Goal: Task Accomplishment & Management: Complete application form

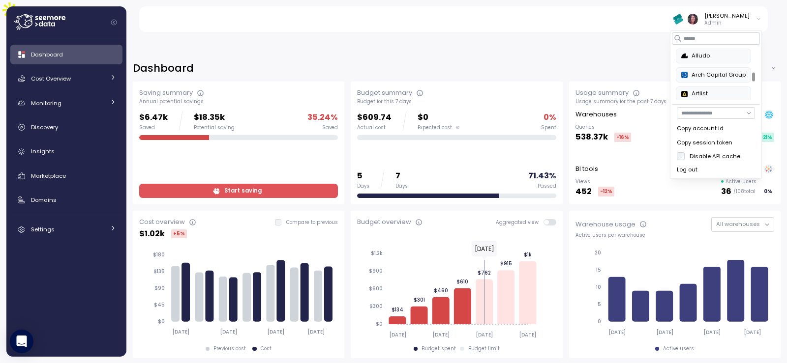
scroll to position [230, 0]
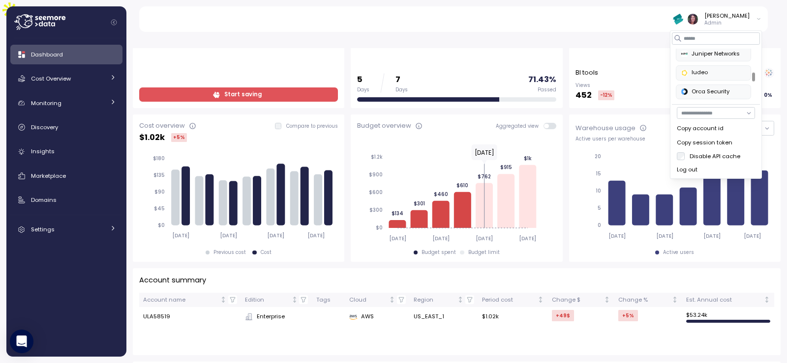
click at [660, 82] on div "Usage summary Usage summary for the past 7 days Warehouses Queries 538.37k -16 …" at bounding box center [674, 46] width 211 height 123
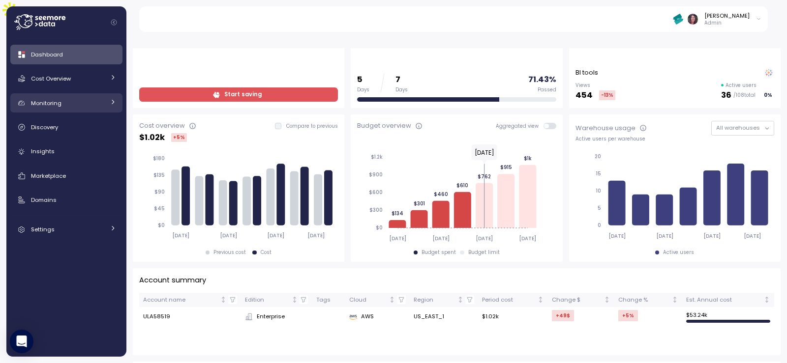
click at [57, 105] on span "Monitoring" at bounding box center [46, 103] width 30 height 8
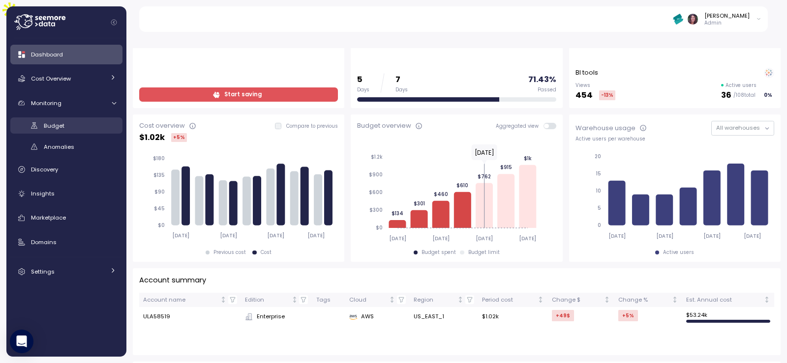
click at [60, 127] on span "Budget" at bounding box center [54, 126] width 21 height 8
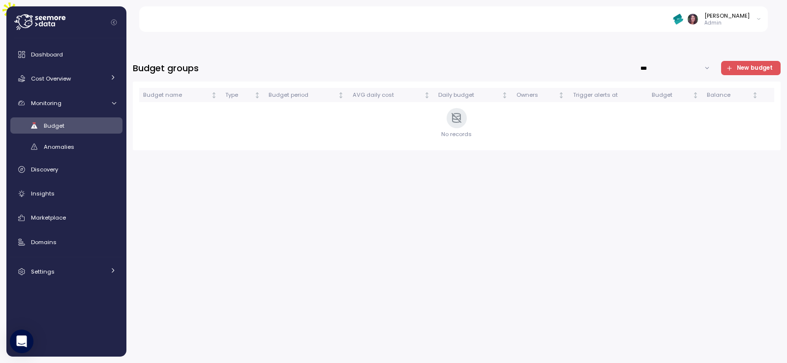
click at [735, 61] on span "New budget" at bounding box center [749, 67] width 47 height 13
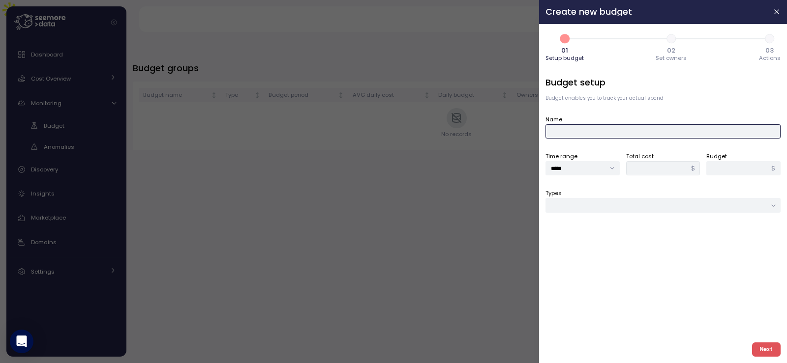
click at [575, 133] on input "Name" at bounding box center [662, 131] width 235 height 14
click at [581, 111] on div "Budget setup Budget enables you to track your actual spend Name Time range ****…" at bounding box center [662, 205] width 235 height 259
click at [621, 206] on input "Types" at bounding box center [662, 205] width 235 height 14
click at [565, 253] on div "User" at bounding box center [568, 251] width 13 height 8
type input "****"
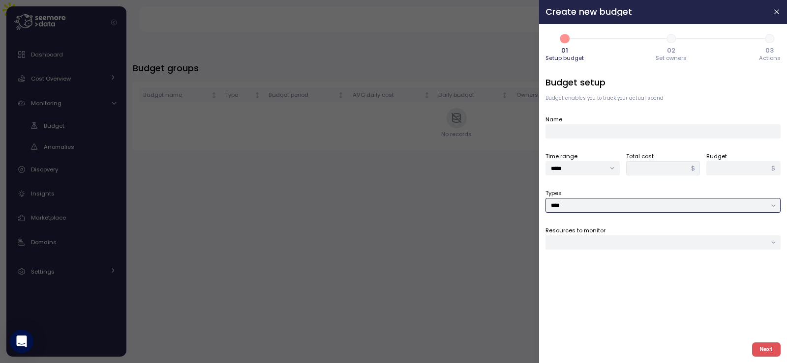
click at [603, 242] on div at bounding box center [662, 243] width 235 height 14
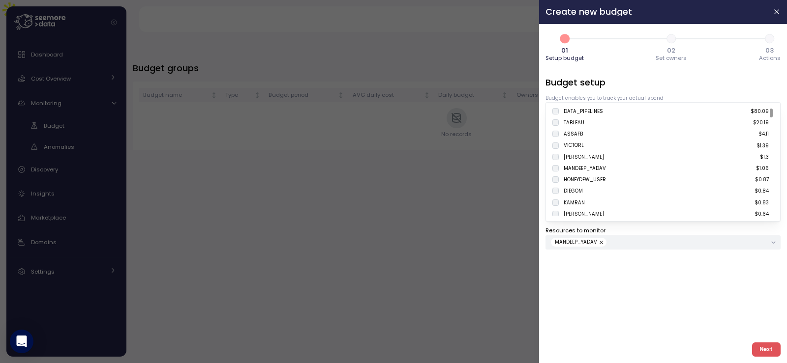
type input "****"
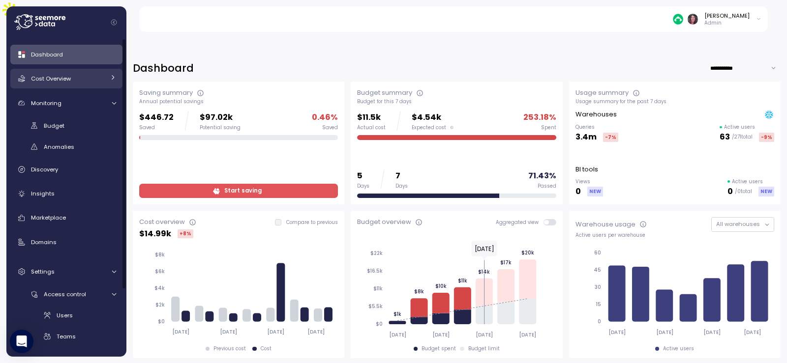
click at [74, 73] on link "Cost Overview" at bounding box center [66, 79] width 112 height 20
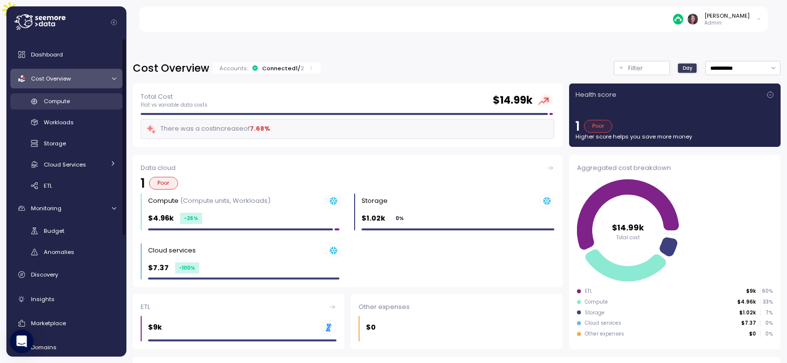
click at [62, 95] on link "Compute" at bounding box center [66, 101] width 112 height 16
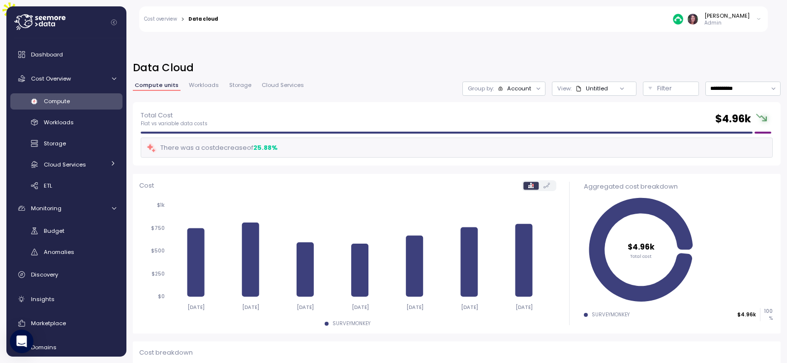
click at [532, 82] on div at bounding box center [539, 89] width 14 height 14
click at [507, 85] on div "Account" at bounding box center [519, 89] width 24 height 8
click at [486, 101] on p "Domain" at bounding box center [486, 104] width 22 height 8
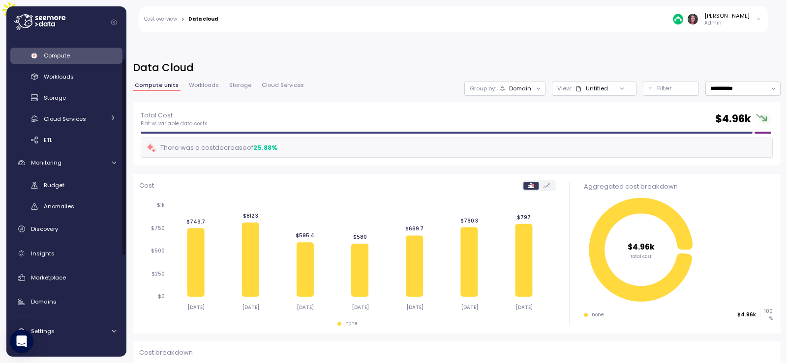
scroll to position [164, 0]
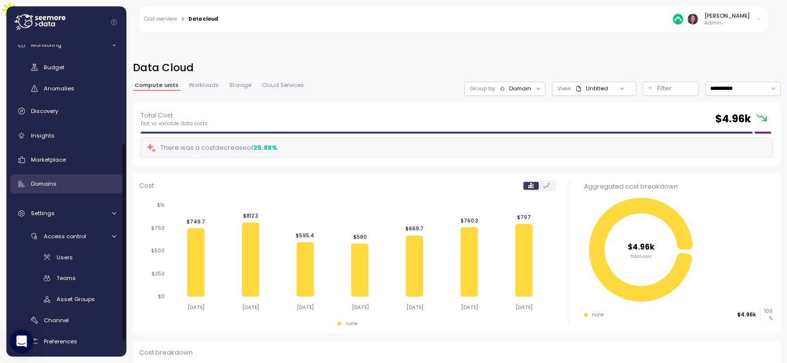
click at [53, 184] on span "Domains" at bounding box center [44, 184] width 26 height 8
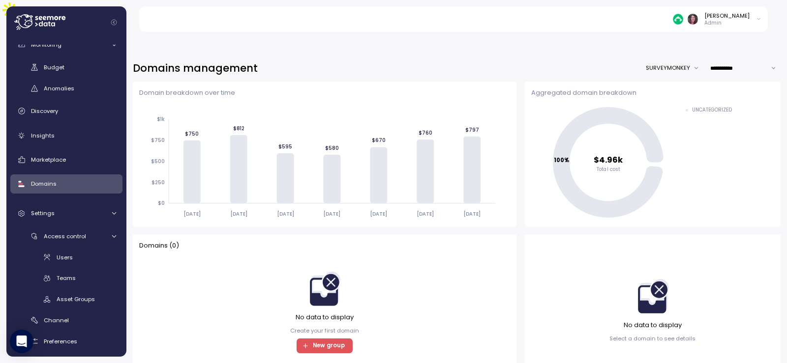
click at [330, 339] on span "New group" at bounding box center [329, 345] width 32 height 13
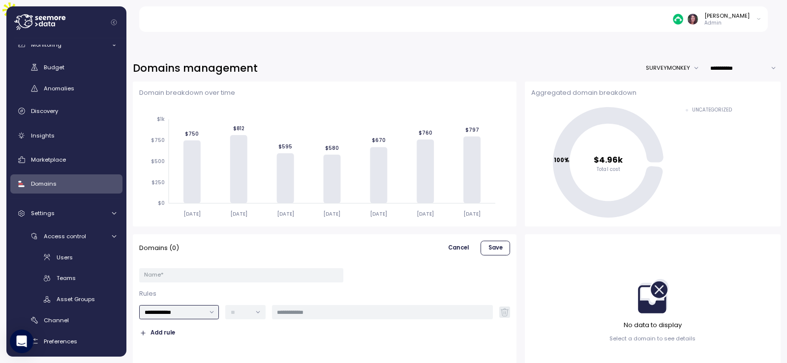
click at [213, 305] on input "**********" at bounding box center [179, 312] width 80 height 14
click at [176, 320] on div "Databases" at bounding box center [171, 323] width 31 height 8
click at [304, 305] on div at bounding box center [382, 312] width 221 height 14
click at [181, 305] on input "*********" at bounding box center [179, 312] width 80 height 14
click at [177, 310] on div "Compute units" at bounding box center [177, 309] width 42 height 8
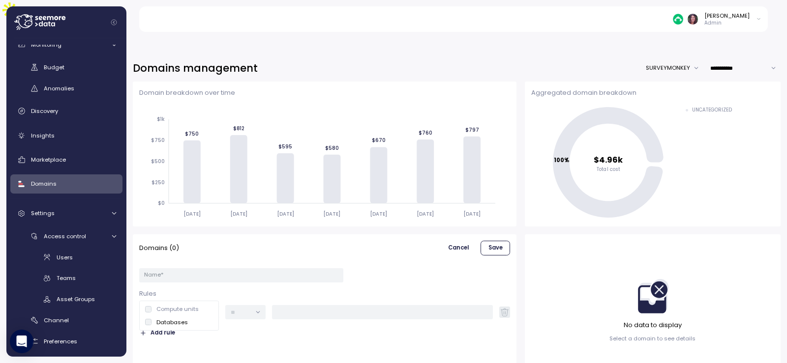
type input "**********"
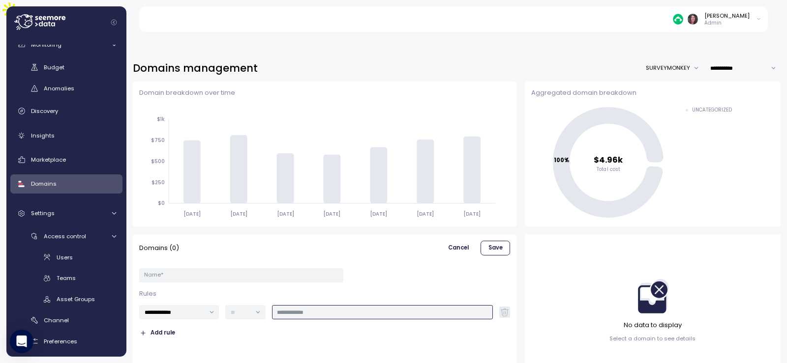
click at [309, 308] on input "text" at bounding box center [382, 312] width 210 height 9
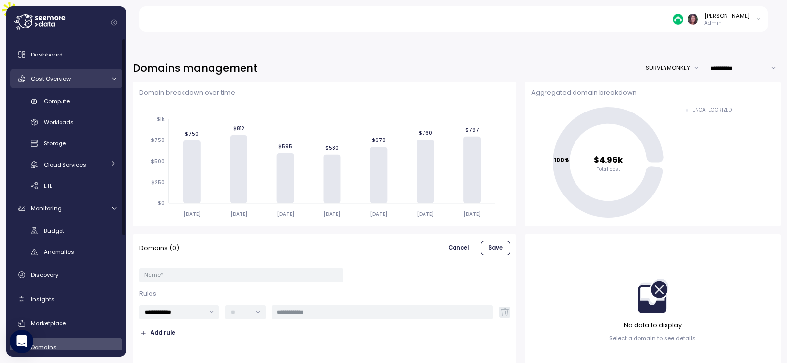
click at [116, 73] on link "Cost Overview" at bounding box center [66, 79] width 112 height 20
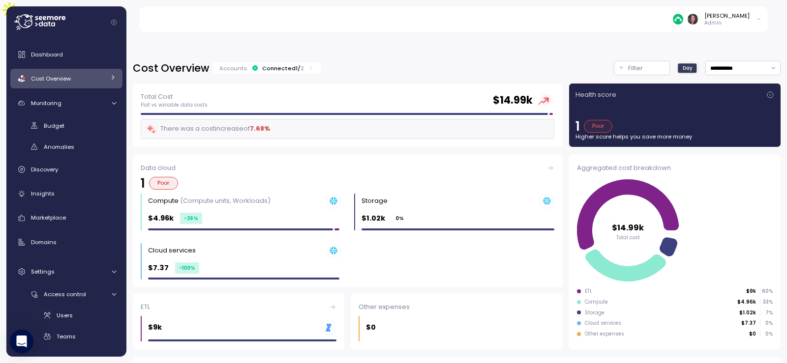
click at [313, 62] on div "Accounts: Connected 1 / 2" at bounding box center [267, 67] width 108 height 11
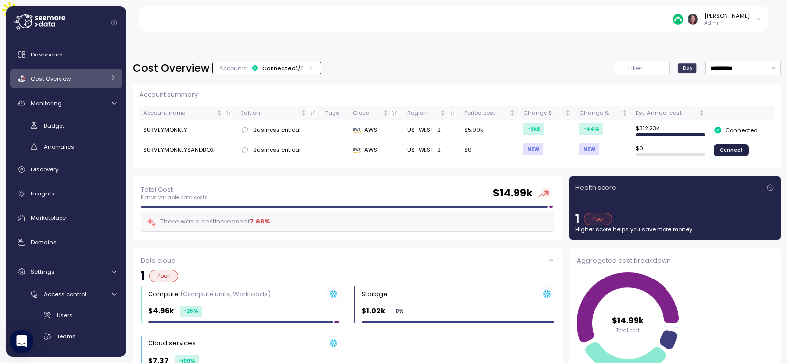
click at [84, 78] on div "Cost Overview" at bounding box center [68, 79] width 74 height 10
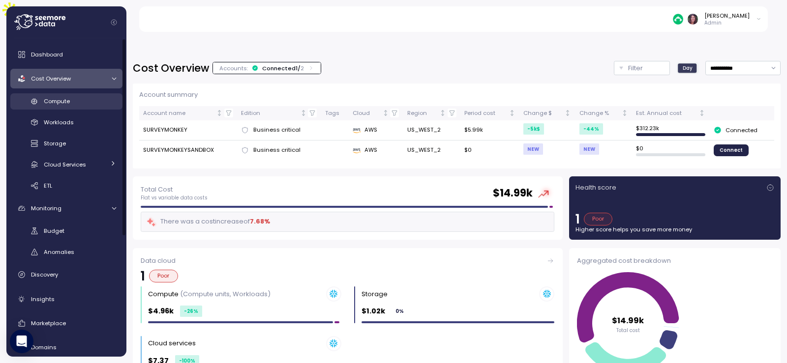
click at [93, 97] on div "Compute" at bounding box center [80, 101] width 72 height 10
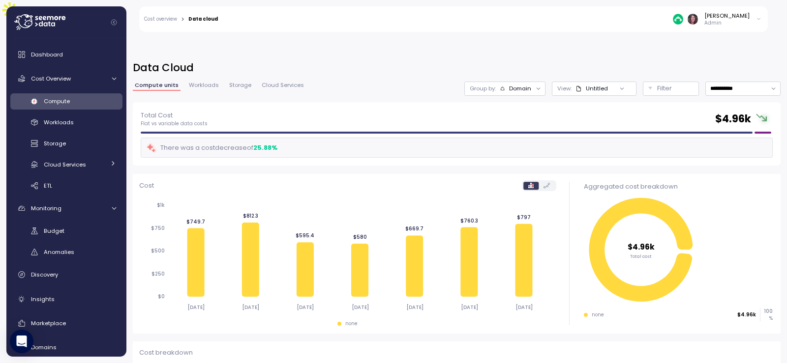
click at [535, 86] on icon at bounding box center [538, 89] width 6 height 6
click at [608, 82] on div at bounding box center [622, 89] width 28 height 14
click at [509, 85] on div "Domain" at bounding box center [520, 89] width 22 height 8
click at [509, 137] on icon at bounding box center [511, 137] width 6 height 6
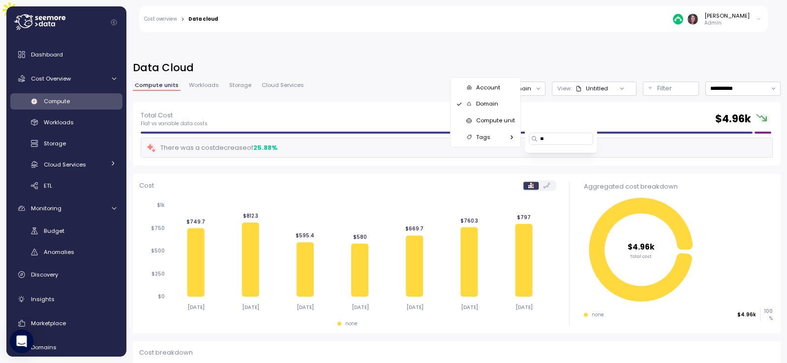
type input "*"
click at [54, 122] on span "Workloads" at bounding box center [59, 122] width 30 height 8
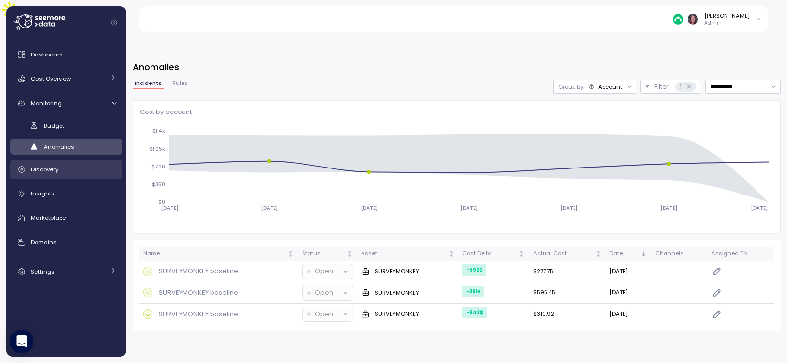
click at [54, 174] on div "Discovery" at bounding box center [73, 170] width 85 height 10
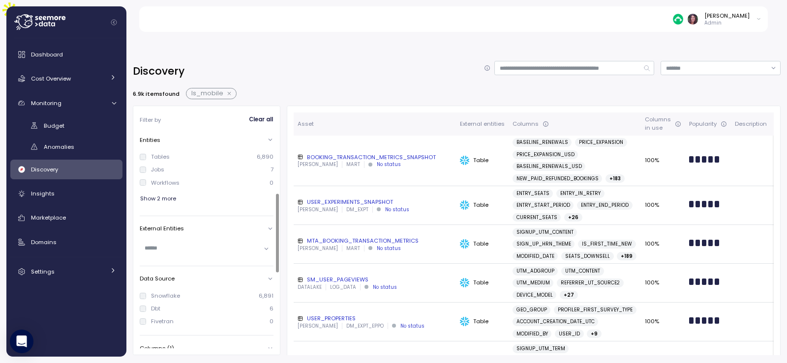
scroll to position [164, 0]
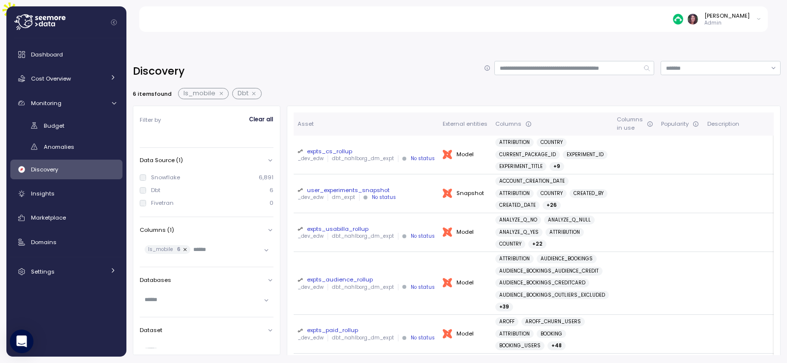
click at [222, 90] on button "button" at bounding box center [221, 94] width 13 height 8
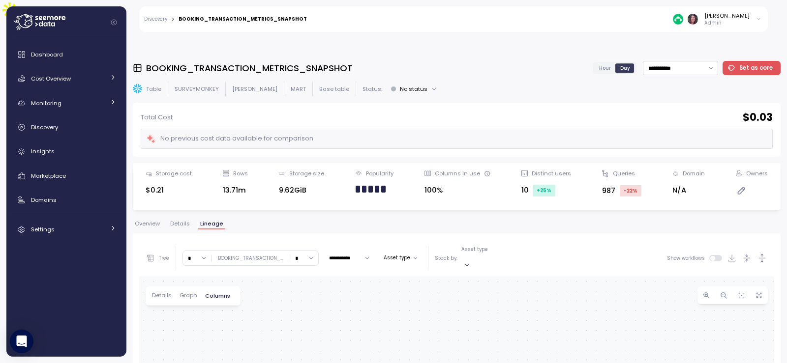
scroll to position [185, 0]
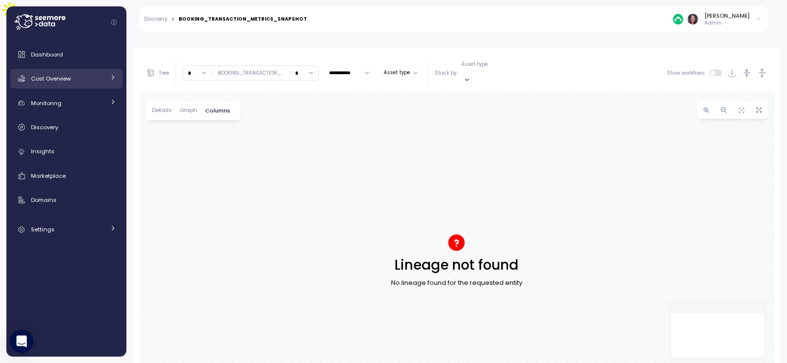
click at [68, 80] on span "Cost Overview" at bounding box center [51, 79] width 40 height 8
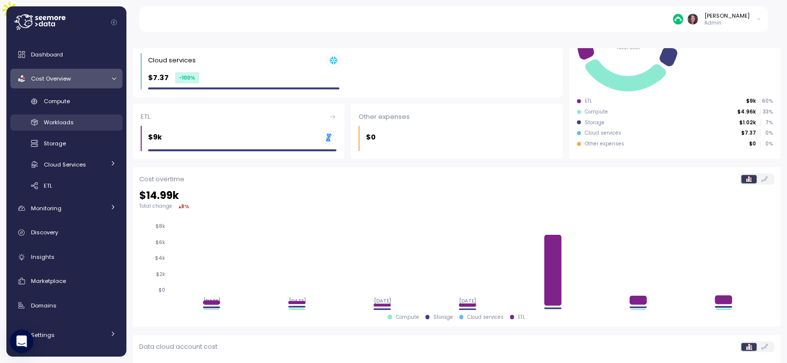
scroll to position [191, 0]
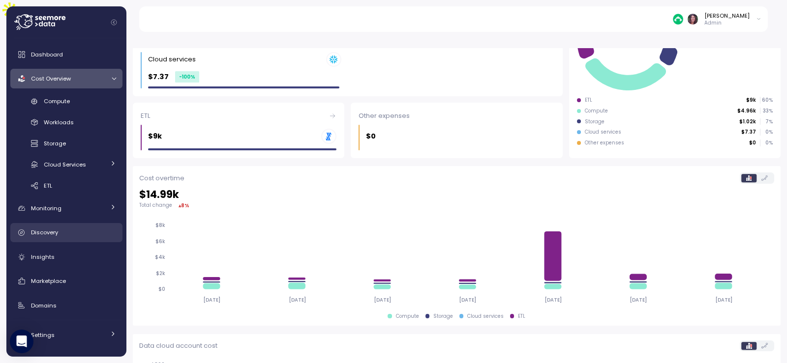
click at [70, 232] on div "Discovery" at bounding box center [73, 233] width 85 height 10
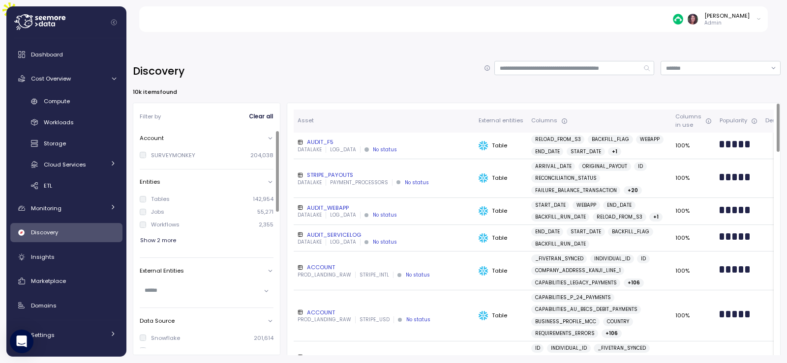
click at [261, 284] on div at bounding box center [207, 291] width 134 height 14
click at [161, 237] on p "Model" at bounding box center [164, 238] width 15 height 7
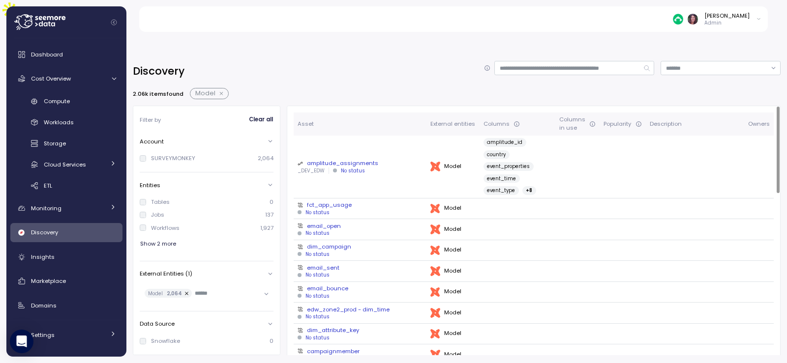
click at [359, 159] on div "amplitude_assignments" at bounding box center [359, 163] width 125 height 8
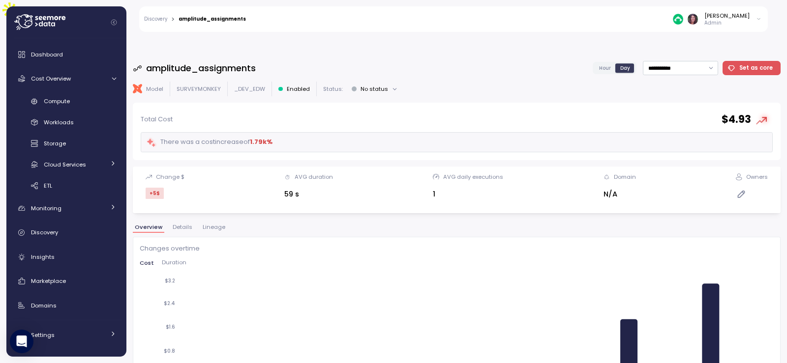
drag, startPoint x: 273, startPoint y: 164, endPoint x: 273, endPoint y: 171, distance: 7.4
click at [273, 173] on div "Change $ +5 $ AVG duration 59 s AVG daily executions 1 Domain N/A Owners" at bounding box center [456, 190] width 635 height 34
click at [312, 189] on div "59 s" at bounding box center [308, 194] width 49 height 11
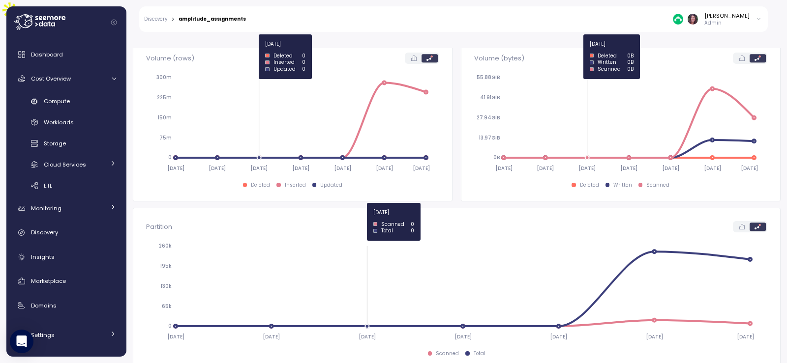
scroll to position [328, 0]
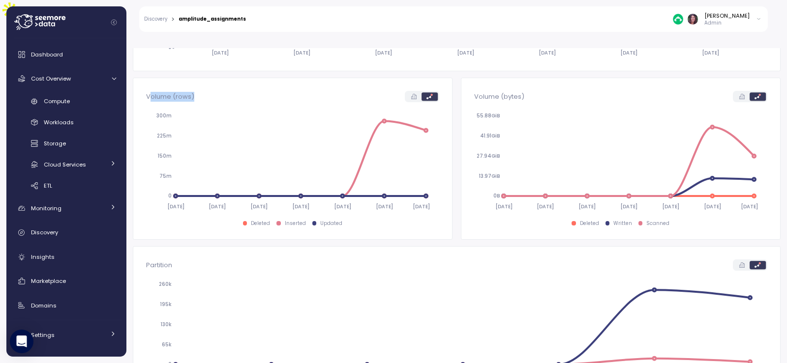
drag, startPoint x: 151, startPoint y: 74, endPoint x: 240, endPoint y: 78, distance: 89.1
click at [240, 91] on div "Volume (rows)" at bounding box center [293, 96] width 294 height 11
drag, startPoint x: 481, startPoint y: 73, endPoint x: 533, endPoint y: 72, distance: 52.1
click at [533, 91] on div "Volume (bytes)" at bounding box center [621, 96] width 294 height 11
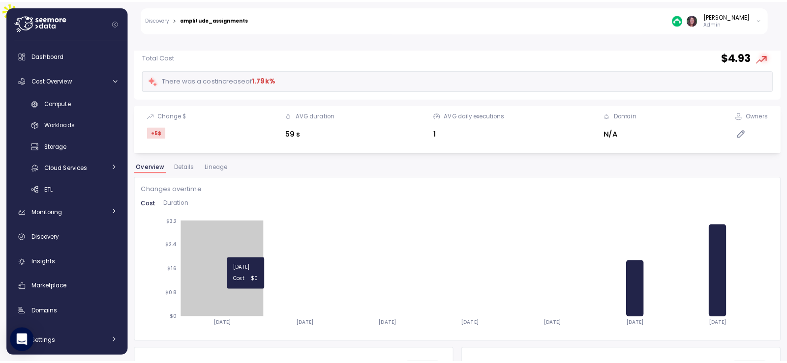
scroll to position [65, 0]
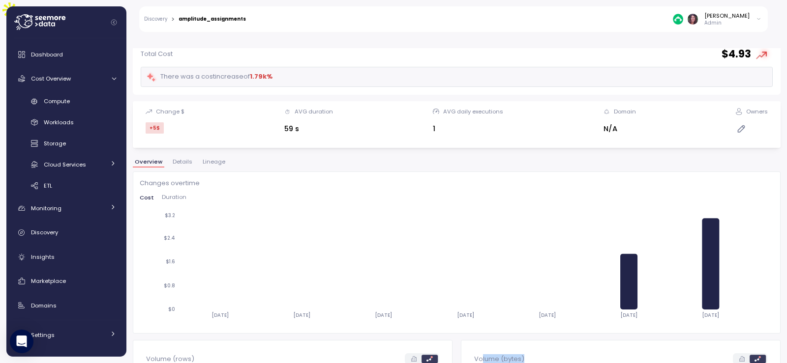
click at [173, 195] on span "Duration" at bounding box center [174, 197] width 25 height 5
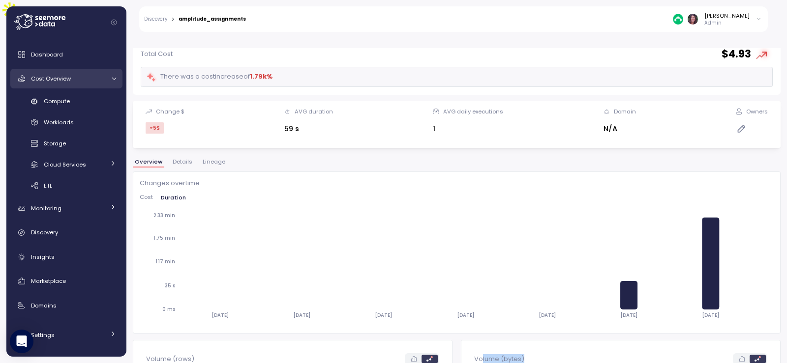
scroll to position [0, 0]
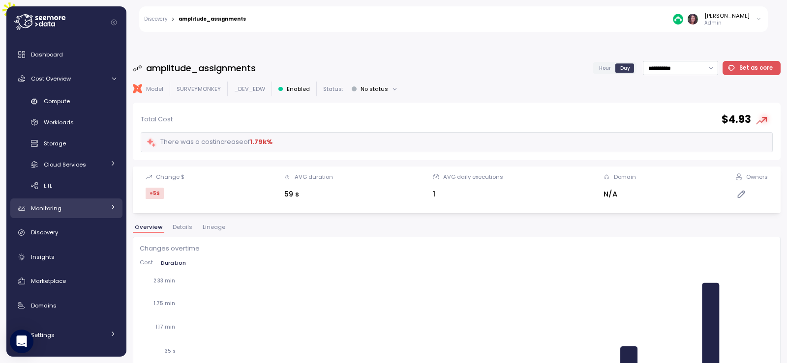
click at [61, 210] on div "Monitoring" at bounding box center [68, 209] width 74 height 10
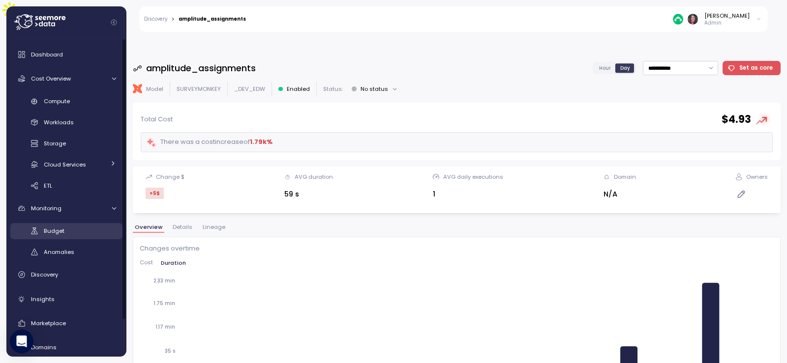
click at [54, 230] on span "Budget" at bounding box center [54, 231] width 21 height 8
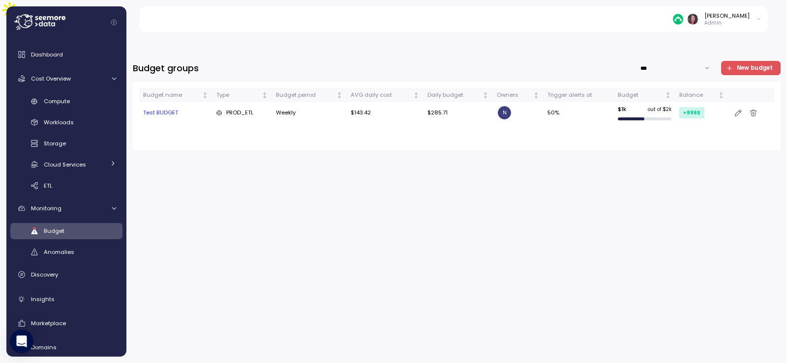
click at [758, 61] on span "New budget" at bounding box center [755, 67] width 36 height 13
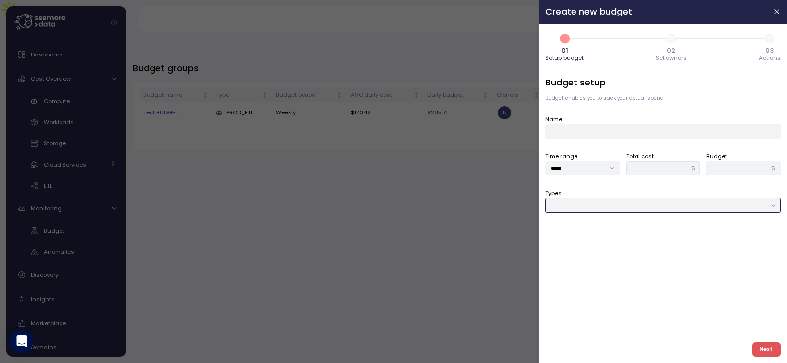
click at [563, 201] on input "Types" at bounding box center [662, 205] width 235 height 14
click at [773, 10] on icon "button" at bounding box center [777, 12] width 8 height 8
